Goal: Find specific page/section: Find specific page/section

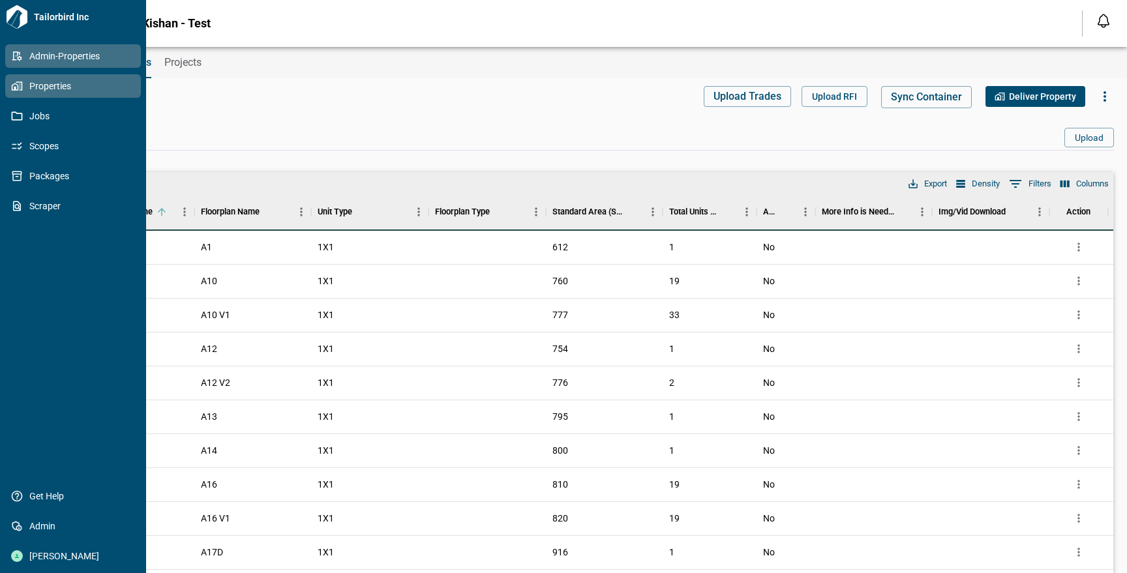
click at [27, 91] on link "Properties" at bounding box center [73, 85] width 136 height 23
